Goal: Check status: Check status

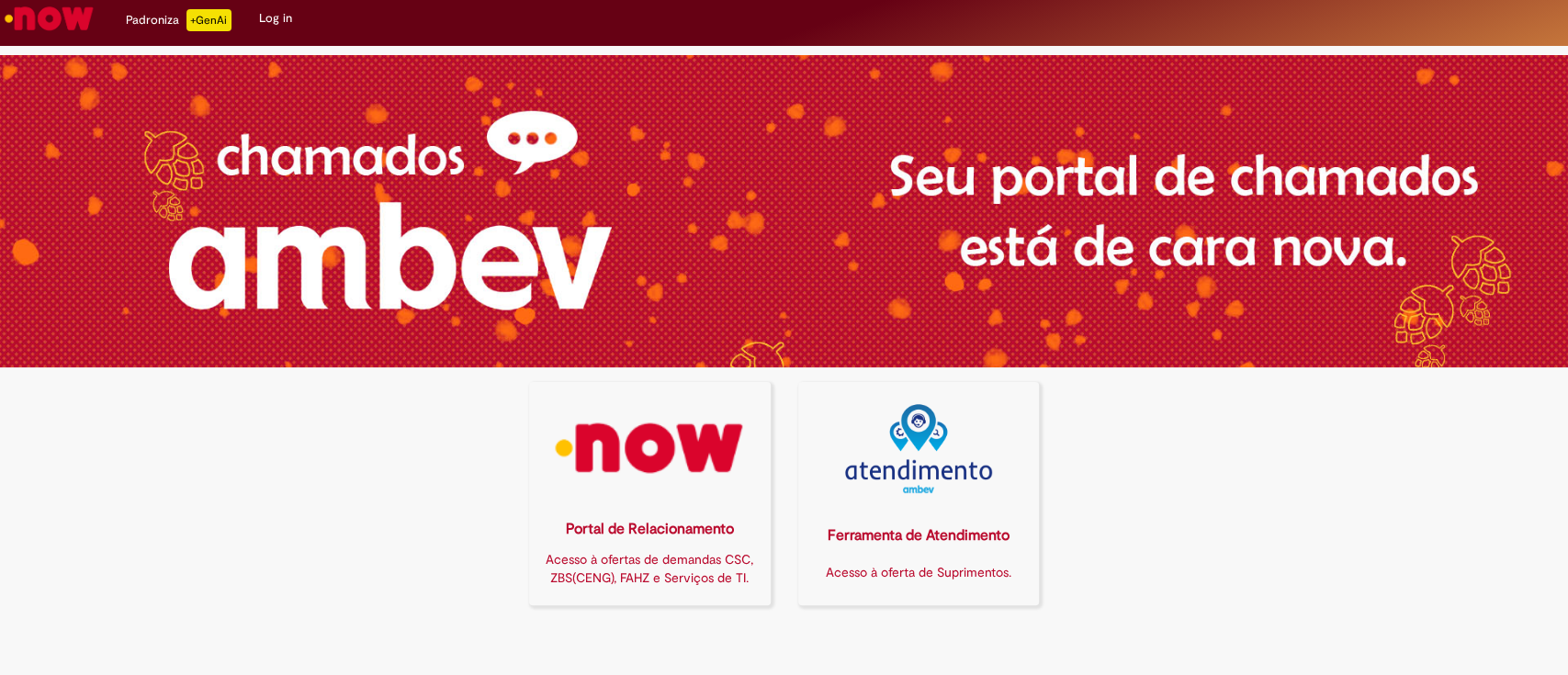
click at [706, 485] on img at bounding box center [649, 448] width 217 height 89
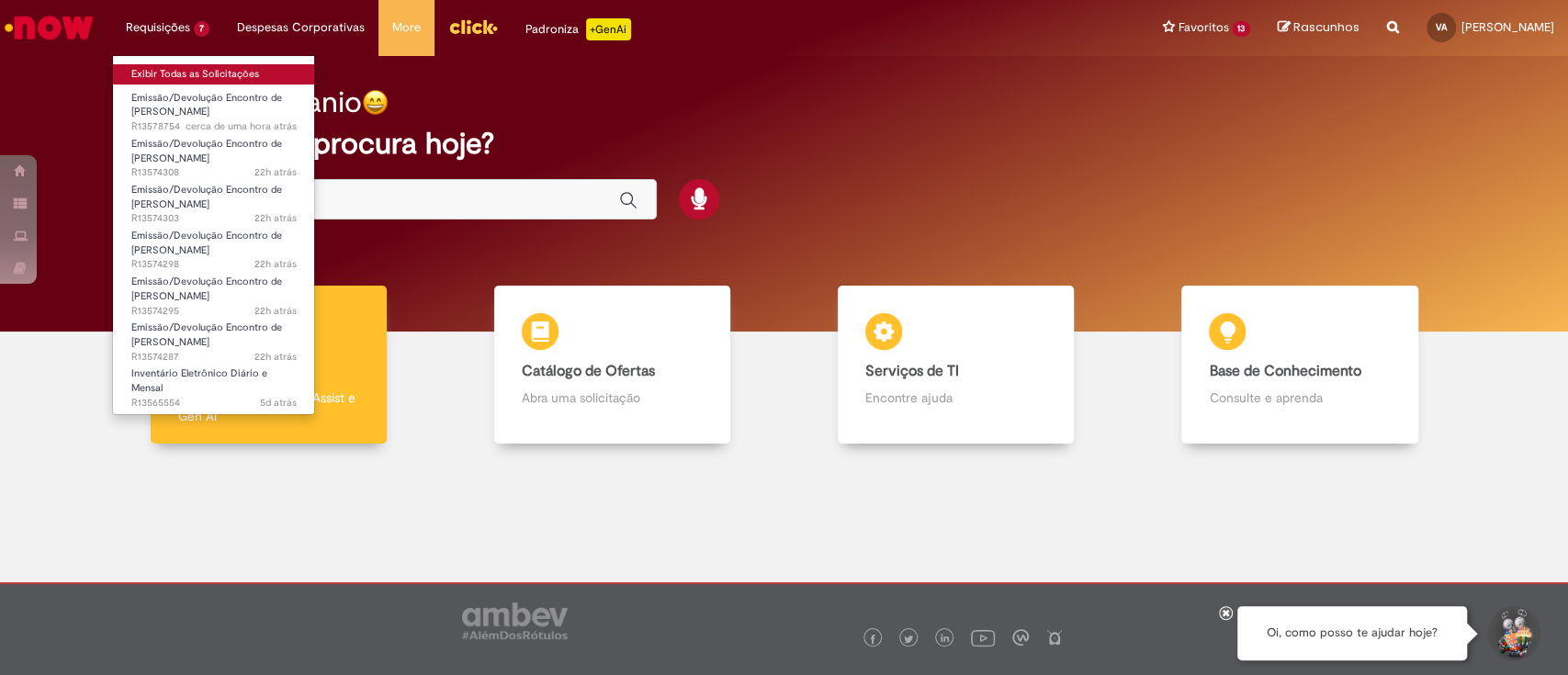
drag, startPoint x: 173, startPoint y: 66, endPoint x: 187, endPoint y: 70, distance: 14.6
click at [173, 66] on link "Exibir Todas as Solicitações" at bounding box center [214, 75] width 202 height 20
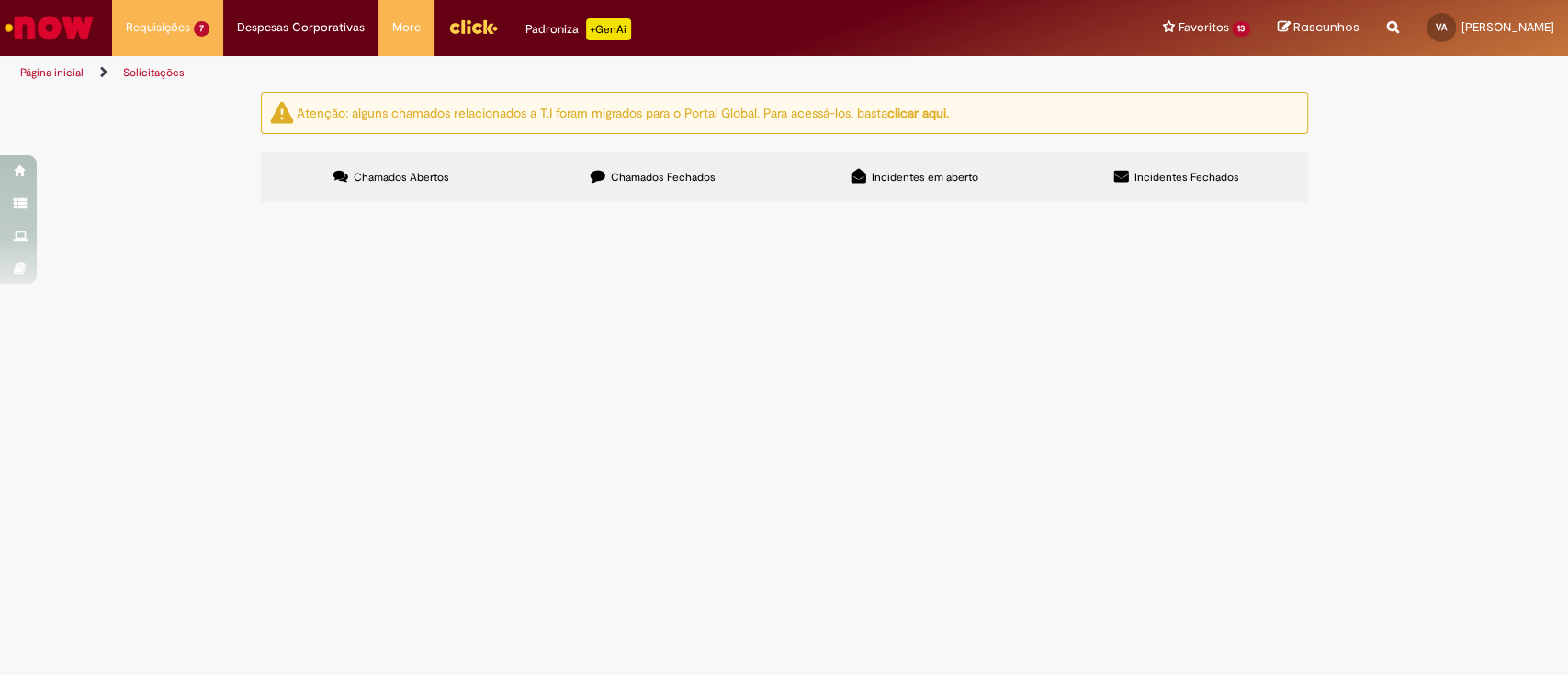
click at [0, 0] on span "Cobrança Jul/2025 - CONLOG" at bounding box center [0, 0] width 0 height 0
